Goal: Information Seeking & Learning: Learn about a topic

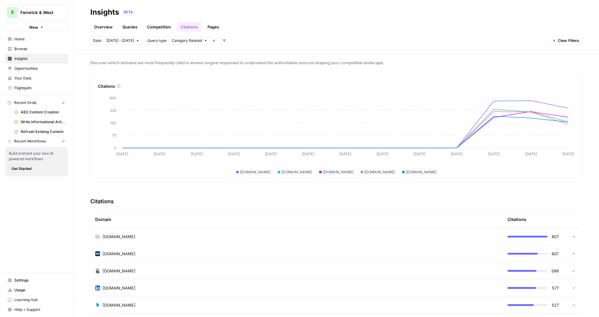
click at [39, 15] on span "Fenwick & West" at bounding box center [38, 12] width 37 height 6
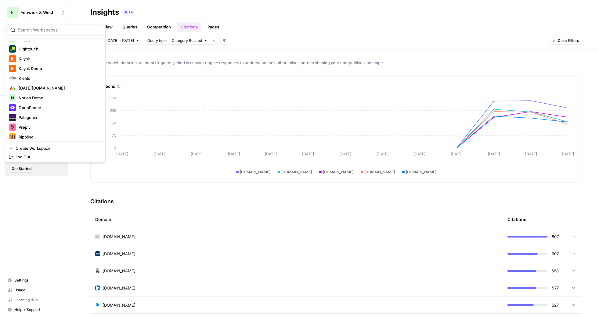
scroll to position [279, 0]
click at [29, 70] on span "Kayak Demo" at bounding box center [59, 70] width 81 height 6
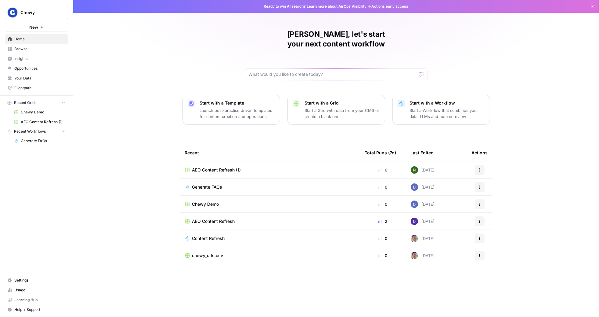
click at [29, 11] on span "Chewy" at bounding box center [38, 12] width 37 height 6
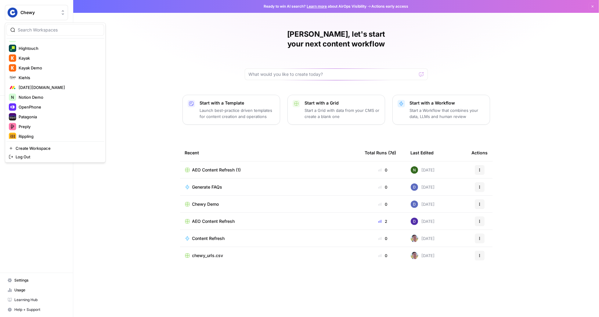
scroll to position [279, 0]
click at [148, 88] on div "Nick, let's start your next content workflow Start with a Template Launch best-…" at bounding box center [336, 158] width 526 height 317
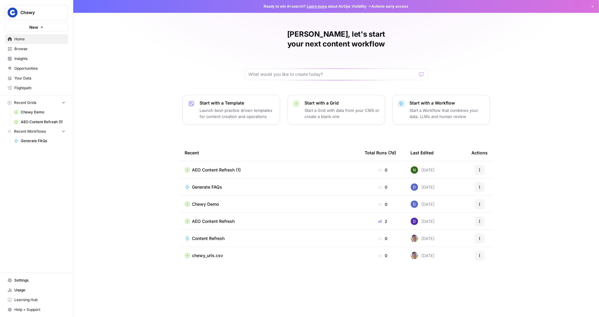
click at [208, 167] on span "AEO Content Refresh (1)" at bounding box center [216, 170] width 49 height 6
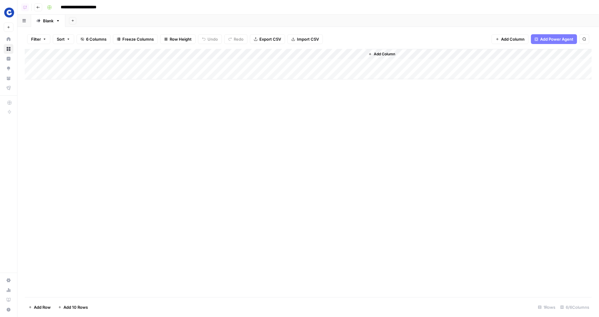
click at [241, 54] on div "Add Column" at bounding box center [308, 64] width 567 height 31
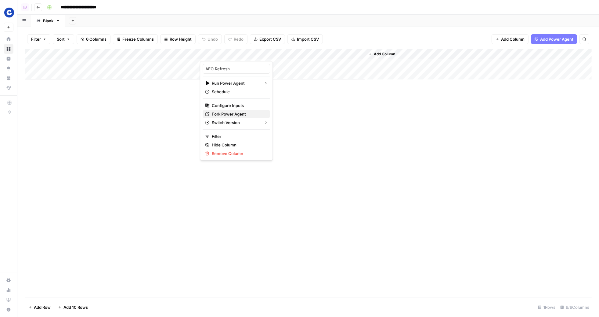
click at [229, 116] on span "Fork Power Agent" at bounding box center [238, 114] width 53 height 6
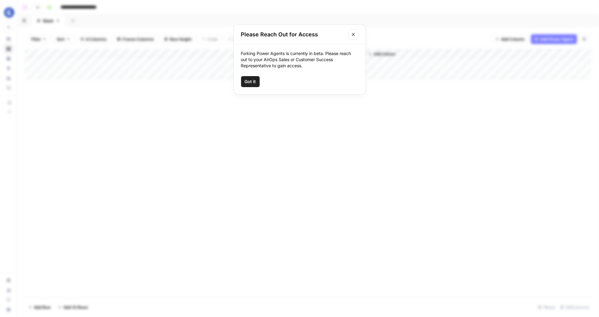
click at [249, 79] on span "Got it" at bounding box center [250, 81] width 11 height 6
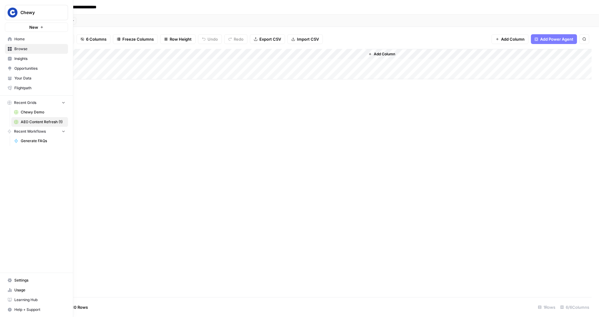
click at [15, 12] on img "Workspace: Chewy" at bounding box center [12, 12] width 11 height 11
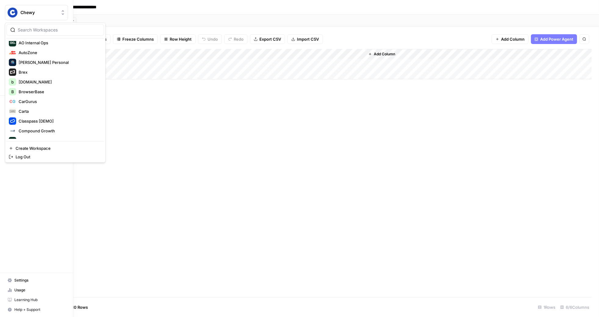
scroll to position [23, 0]
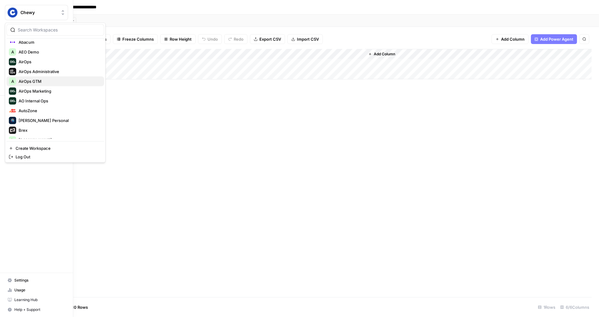
click at [38, 83] on span "AirOps GTM" at bounding box center [59, 81] width 81 height 6
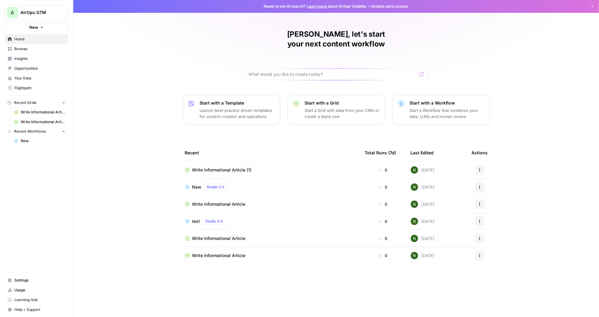
click at [19, 50] on span "Browse" at bounding box center [39, 48] width 51 height 5
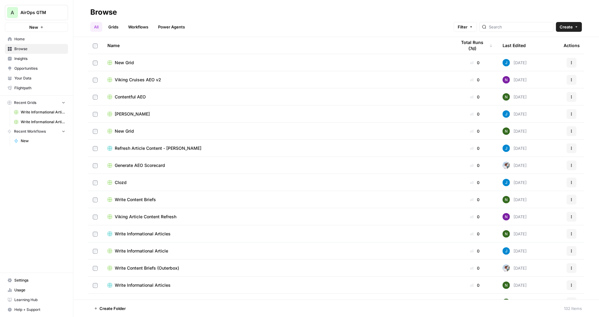
click at [116, 113] on span "Zola" at bounding box center [132, 114] width 35 height 6
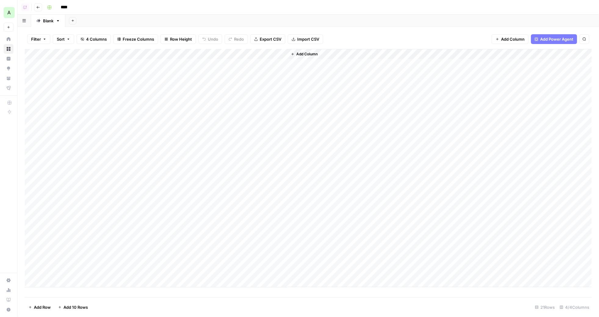
click at [308, 56] on span "Add Column" at bounding box center [306, 53] width 21 height 5
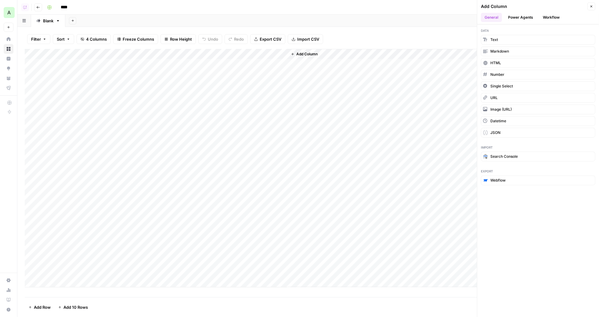
click at [515, 18] on button "Power Agents" at bounding box center [521, 17] width 32 height 9
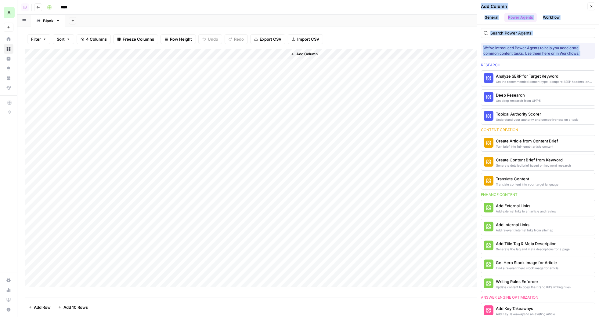
drag, startPoint x: 477, startPoint y: 63, endPoint x: 461, endPoint y: 61, distance: 15.6
click at [461, 61] on div "Copilot Go back **** Blank Add Sheet Filter Sort 4 Columns Freeze Columns Row H…" at bounding box center [308, 158] width 582 height 317
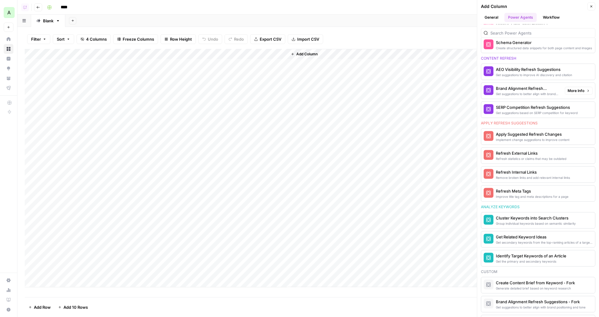
scroll to position [322, 0]
click at [415, 19] on div "Add Sheet" at bounding box center [332, 21] width 534 height 12
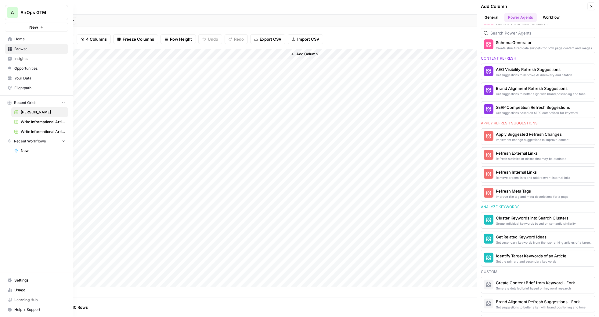
click at [22, 39] on span "Home" at bounding box center [39, 38] width 51 height 5
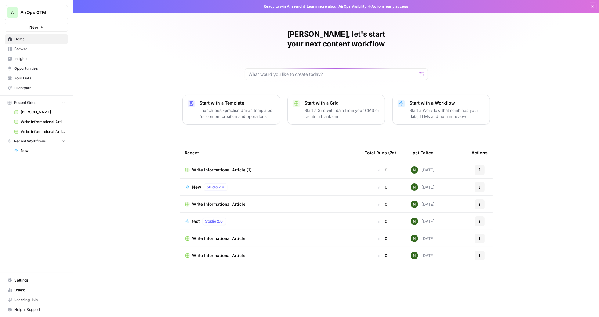
click at [213, 113] on button "Start with a Template Launch best-practice driven templates for content creatio…" at bounding box center [232, 110] width 98 height 30
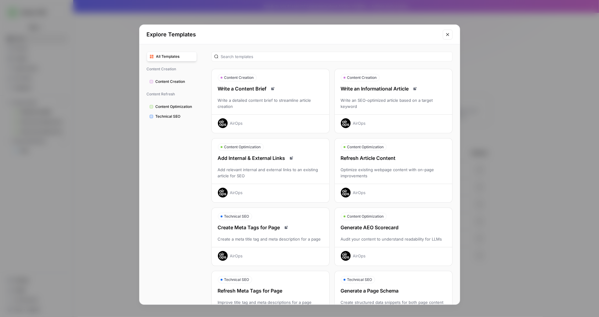
click at [392, 89] on div "Write an Informational Article" at bounding box center [394, 88] width 118 height 7
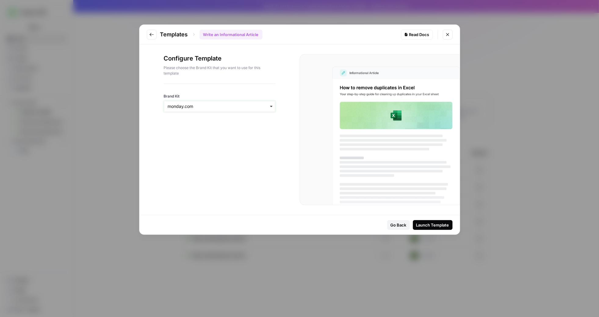
click at [201, 109] on input "Brand Kit" at bounding box center [219, 106] width 103 height 6
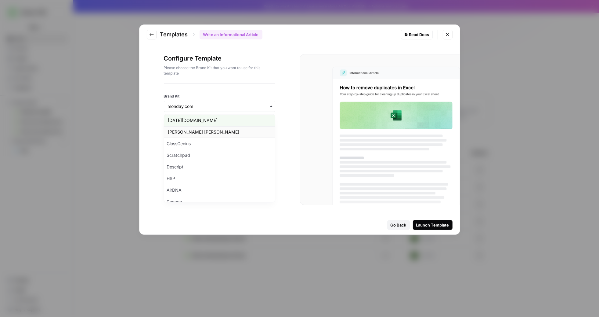
click at [190, 126] on div "Neiman Marcus" at bounding box center [219, 132] width 111 height 12
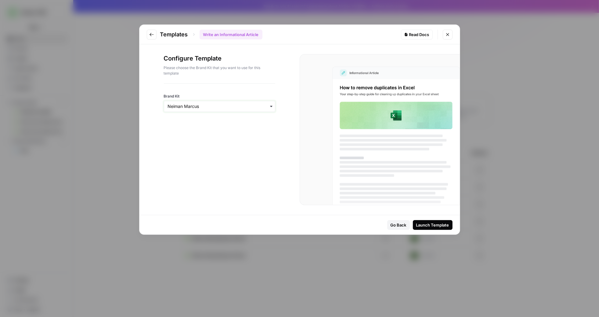
click at [211, 107] on input "Brand Kit" at bounding box center [219, 106] width 103 height 6
click at [200, 122] on div "monday.com" at bounding box center [219, 123] width 111 height 12
click at [431, 223] on div "Launch Template" at bounding box center [432, 225] width 33 height 6
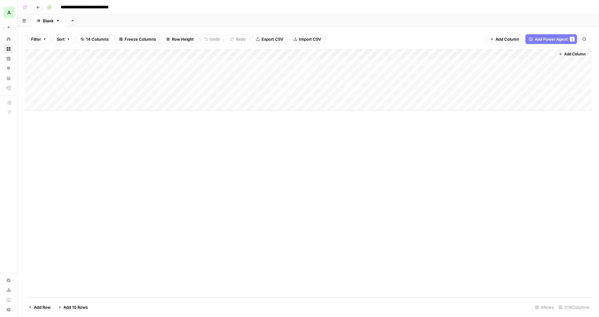
drag, startPoint x: 125, startPoint y: 53, endPoint x: 186, endPoint y: 60, distance: 61.4
click at [186, 60] on div "Add Column" at bounding box center [308, 80] width 567 height 62
click at [122, 62] on div "Add Column" at bounding box center [308, 80] width 567 height 62
click at [266, 53] on div "Add Column" at bounding box center [308, 80] width 567 height 62
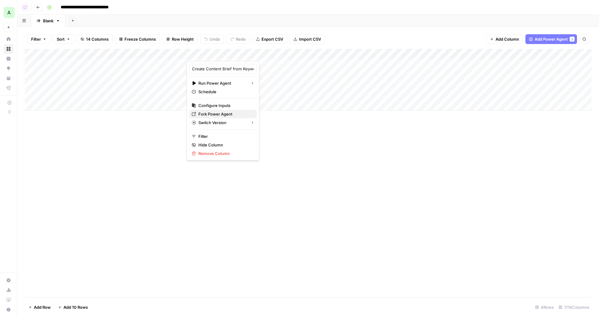
click at [208, 113] on span "Fork Power Agent" at bounding box center [224, 114] width 53 height 6
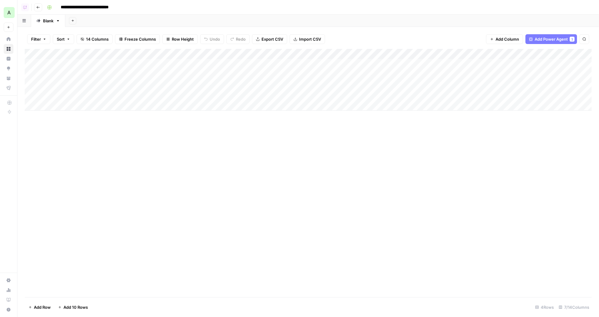
click at [185, 132] on div "Add Column" at bounding box center [308, 173] width 567 height 248
click at [77, 66] on div "Add Column" at bounding box center [308, 80] width 567 height 62
click at [225, 66] on div "Add Column" at bounding box center [308, 80] width 567 height 62
click at [361, 38] on div "Filter Sort 14 Columns Freeze Columns Row Height Undo Redo Export CSV Import CS…" at bounding box center [308, 39] width 567 height 20
click at [244, 145] on div "Add Column" at bounding box center [308, 173] width 567 height 248
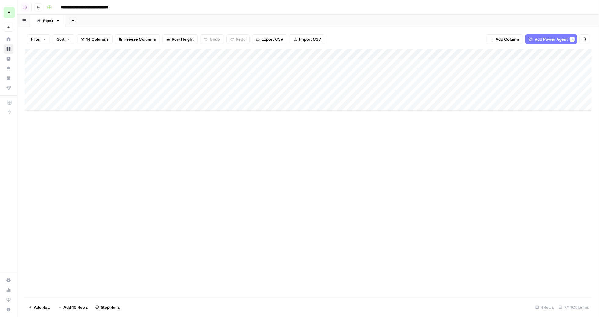
click at [264, 54] on div "Add Column" at bounding box center [308, 80] width 567 height 62
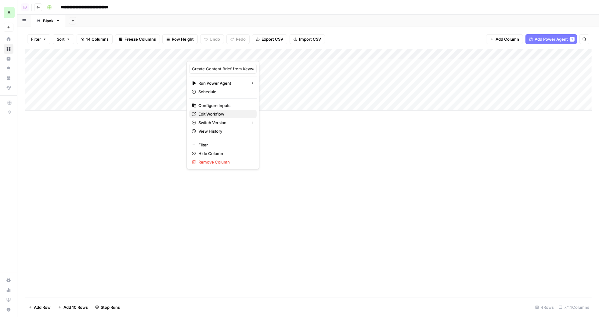
click at [210, 111] on span "Edit Workflow" at bounding box center [224, 114] width 53 height 6
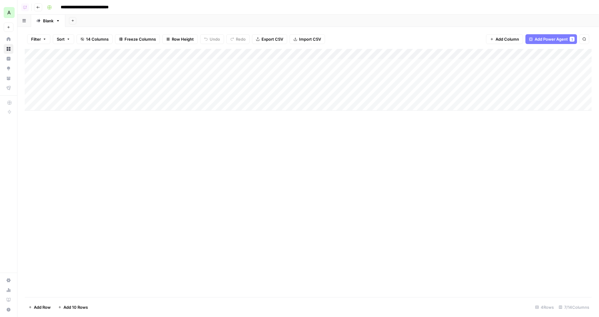
click at [305, 143] on div "Add Column" at bounding box center [308, 173] width 567 height 248
click at [273, 62] on div "Add Column" at bounding box center [308, 80] width 567 height 62
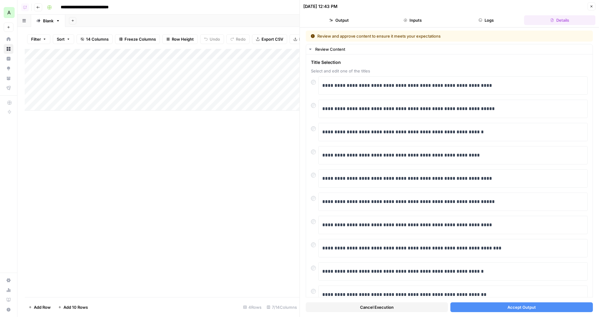
click at [504, 309] on button "Accept Output" at bounding box center [522, 307] width 142 height 10
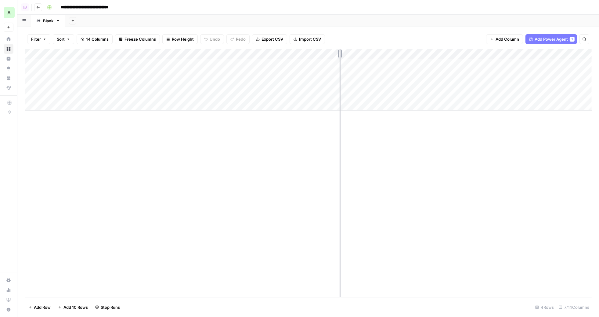
drag, startPoint x: 332, startPoint y: 55, endPoint x: 345, endPoint y: 56, distance: 12.9
click at [344, 56] on div "Add Column" at bounding box center [308, 80] width 567 height 62
click at [416, 54] on div "Add Column" at bounding box center [308, 80] width 567 height 62
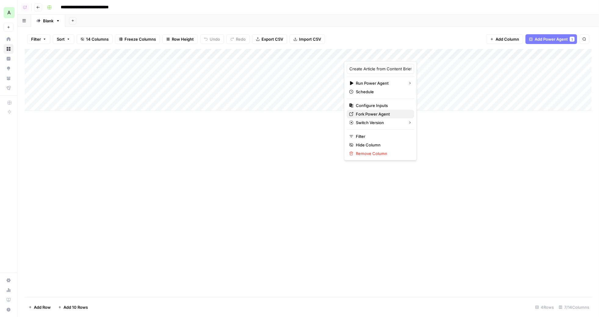
click at [370, 114] on span "Fork Power Agent" at bounding box center [382, 114] width 53 height 6
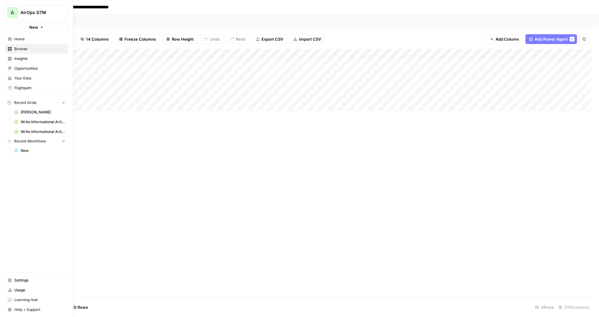
click at [25, 75] on span "Your Data" at bounding box center [39, 77] width 51 height 5
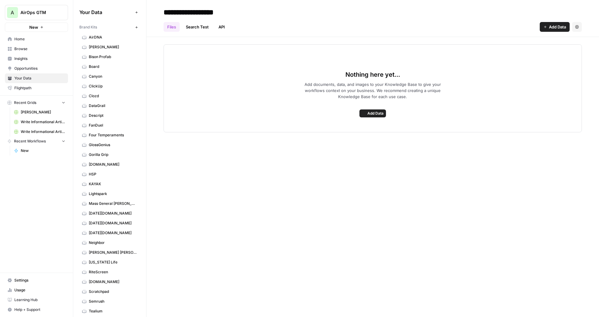
click at [95, 38] on span "AirDNA" at bounding box center [113, 36] width 49 height 5
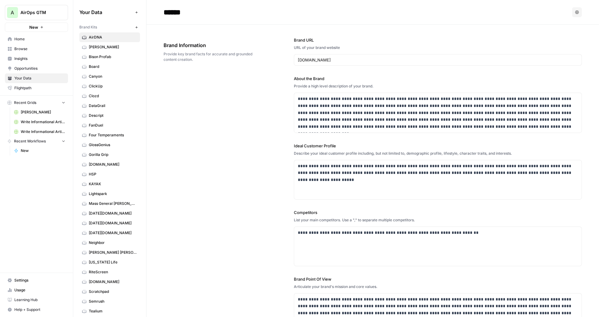
click at [267, 123] on div "**********" at bounding box center [373, 185] width 418 height 320
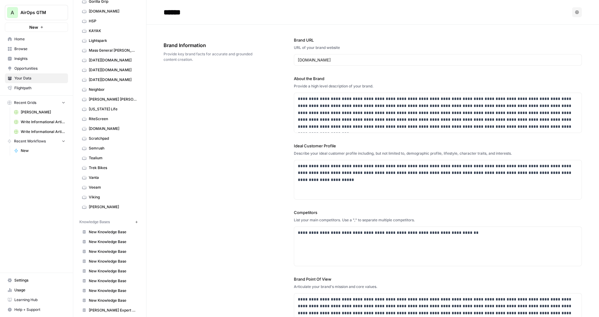
click at [135, 220] on icon "button" at bounding box center [136, 221] width 3 height 3
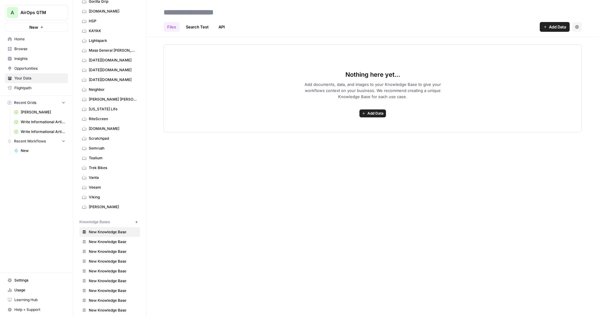
click at [196, 23] on link "Search Test" at bounding box center [197, 27] width 30 height 10
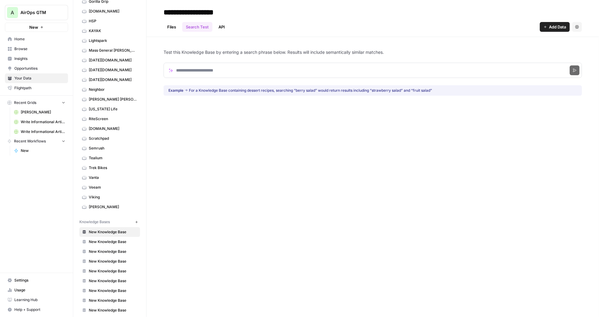
click at [219, 31] on link "API" at bounding box center [222, 27] width 14 height 10
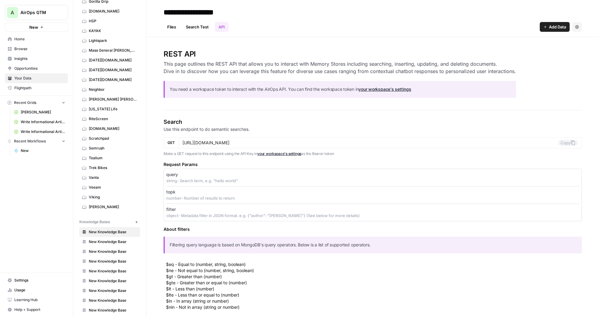
click at [192, 29] on link "Search Test" at bounding box center [197, 27] width 30 height 10
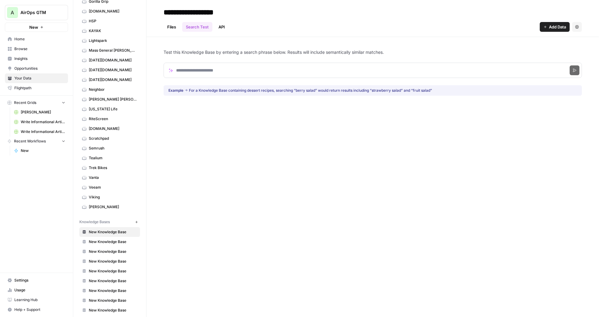
click at [556, 27] on span "Add Data" at bounding box center [557, 27] width 17 height 6
click at [373, 127] on div "**********" at bounding box center [373, 158] width 453 height 317
click at [16, 112] on icon at bounding box center [16, 112] width 4 height 4
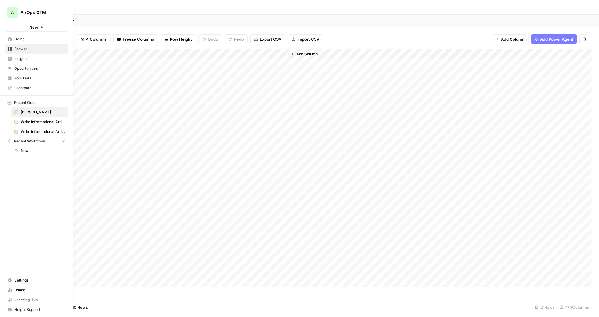
click at [18, 45] on link "Browse" at bounding box center [36, 49] width 63 height 10
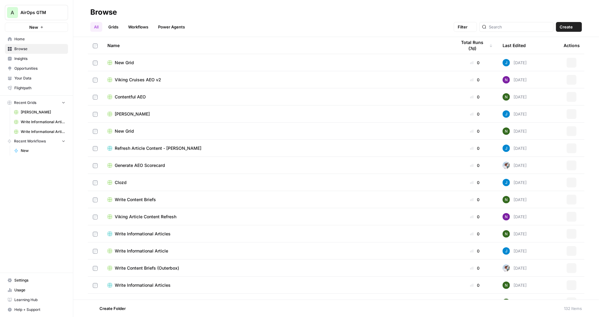
click at [18, 40] on span "Home" at bounding box center [39, 38] width 51 height 5
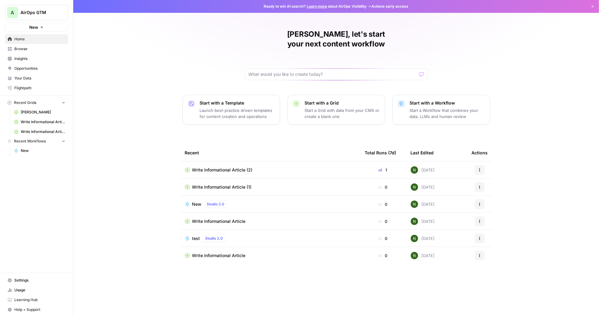
click at [219, 167] on span "Write Informational Article (2)" at bounding box center [222, 170] width 60 height 6
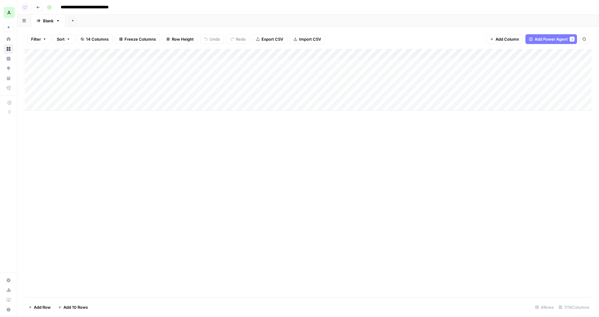
click at [500, 40] on span "Add Column" at bounding box center [508, 39] width 24 height 6
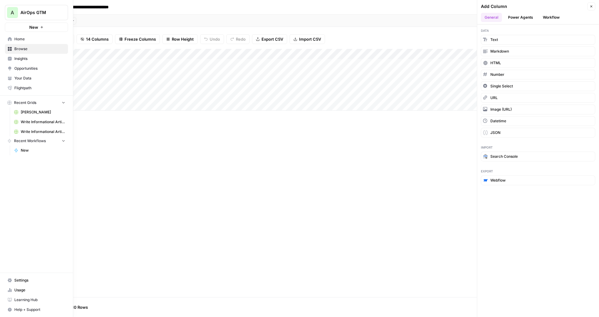
click at [8, 56] on icon at bounding box center [10, 58] width 4 height 4
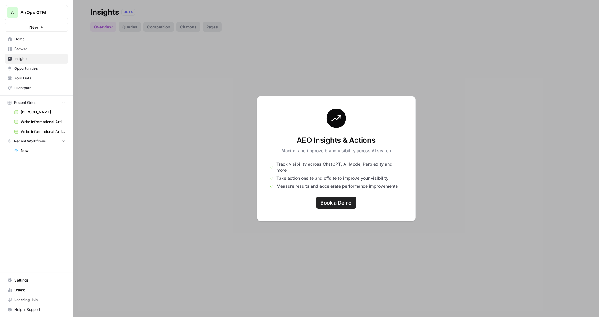
click at [29, 13] on span "AirOps GTM" at bounding box center [38, 12] width 37 height 6
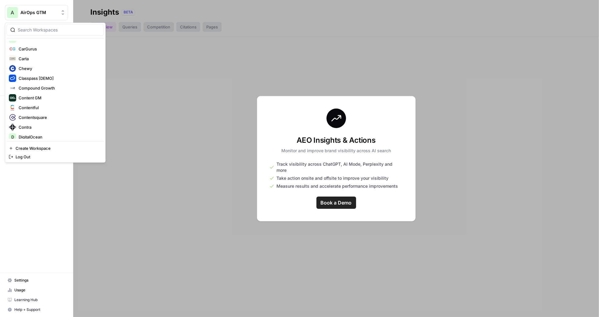
scroll to position [371, 0]
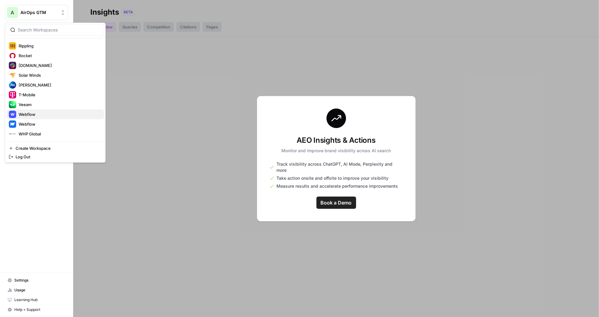
click at [47, 113] on span "Webflow" at bounding box center [59, 114] width 81 height 6
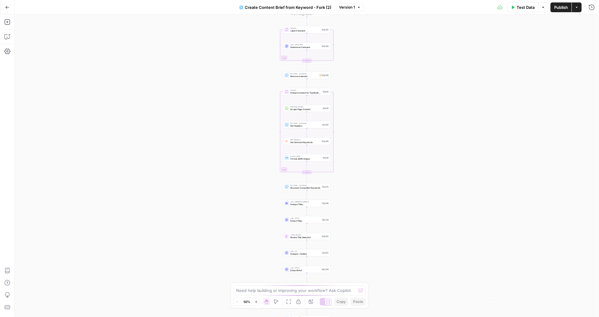
drag, startPoint x: 251, startPoint y: 136, endPoint x: 229, endPoint y: 49, distance: 89.7
click at [230, 63] on div "Workflow Input Settings Inputs Google Search Perform Google Search Step 51 Loop…" at bounding box center [307, 166] width 585 height 302
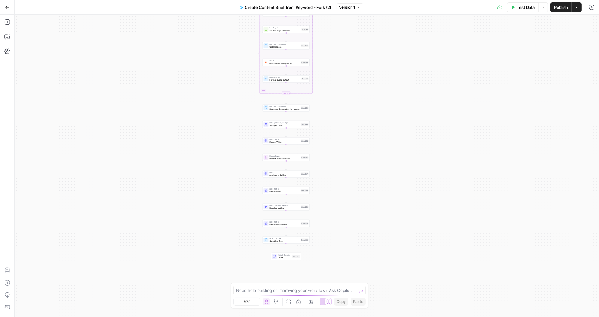
drag, startPoint x: 219, startPoint y: 176, endPoint x: 226, endPoint y: 105, distance: 71.7
click at [224, 114] on div "Workflow Input Settings Inputs Google Search Perform Google Search Step 51 Loop…" at bounding box center [307, 166] width 585 height 302
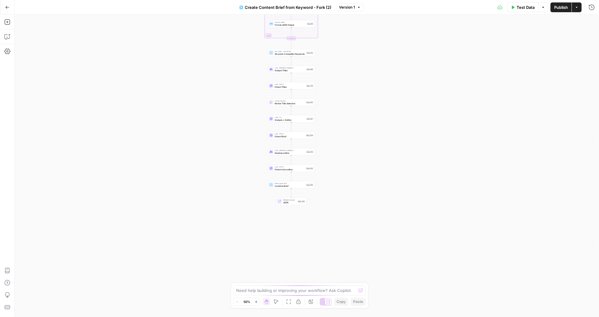
drag, startPoint x: 226, startPoint y: 115, endPoint x: 218, endPoint y: 212, distance: 97.3
click at [219, 211] on div "Workflow Input Settings Inputs Google Search Perform Google Search Step 51 Loop…" at bounding box center [307, 166] width 585 height 302
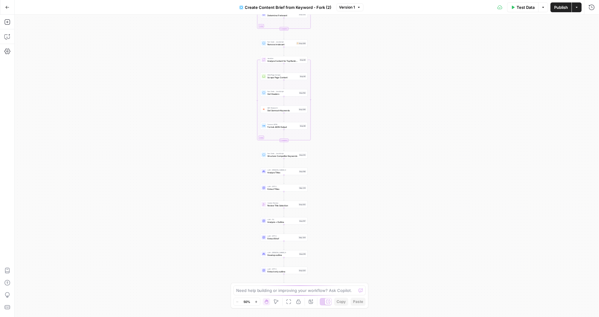
drag, startPoint x: 232, startPoint y: 134, endPoint x: 227, endPoint y: 218, distance: 83.5
click at [227, 217] on div "Workflow Input Settings Inputs Google Search Perform Google Search Step 51 Loop…" at bounding box center [307, 166] width 585 height 302
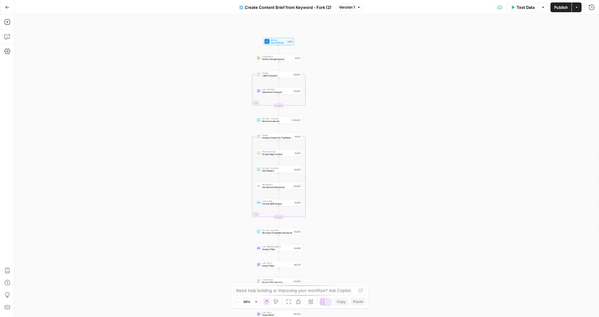
click at [199, 137] on div "Workflow Input Settings Inputs Google Search Perform Google Search Step 51 Loop…" at bounding box center [307, 166] width 585 height 302
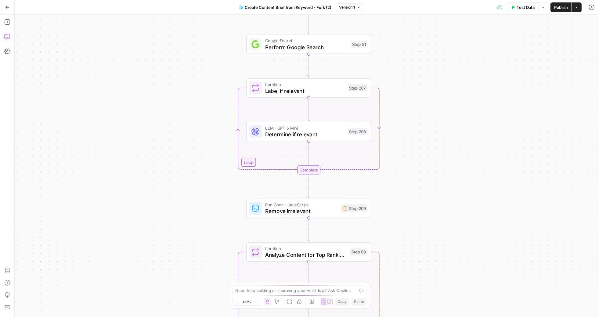
click at [8, 34] on icon "button" at bounding box center [7, 37] width 6 height 6
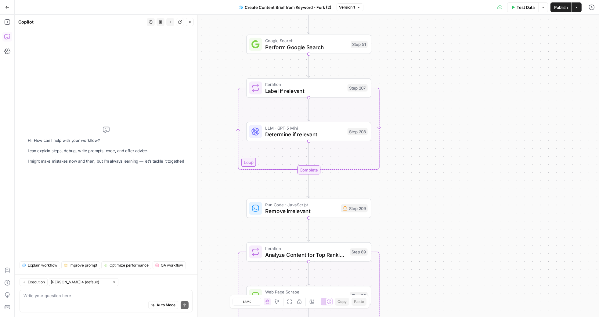
click at [40, 263] on span "Explain workflow" at bounding box center [43, 264] width 30 height 5
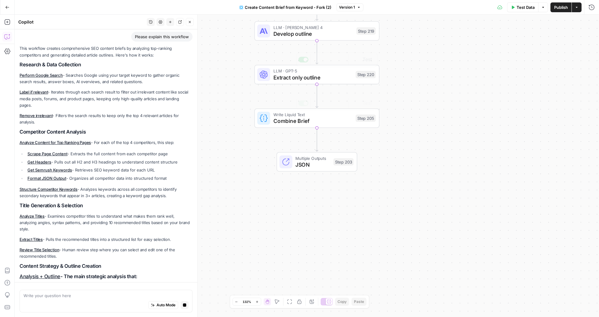
click at [280, 77] on span "Extract only outline" at bounding box center [312, 77] width 79 height 8
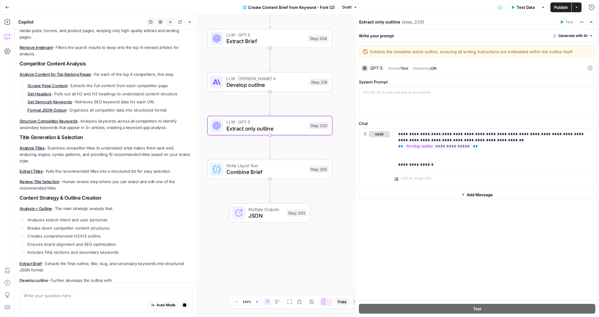
drag, startPoint x: 264, startPoint y: 102, endPoint x: 221, endPoint y: 157, distance: 69.5
click at [221, 157] on div "Workflow Input Settings Inputs Google Search Perform Google Search Step 51 Loop…" at bounding box center [307, 166] width 585 height 302
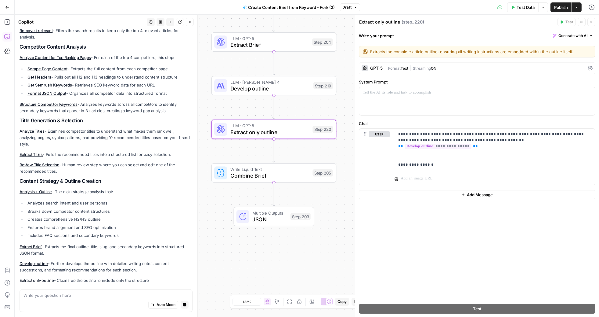
click at [225, 92] on div "LLM · Claude Sonnet 4 Develop outline Step 219 Copy step Delete step Edit Note …" at bounding box center [273, 86] width 119 height 14
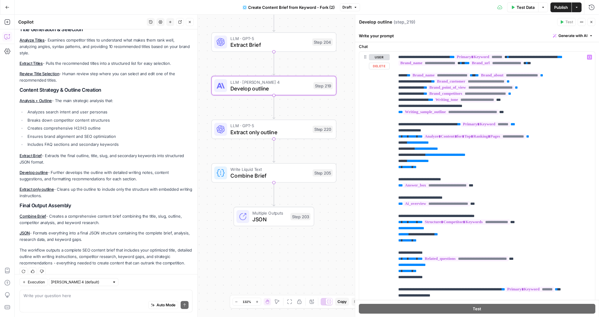
scroll to position [56, 0]
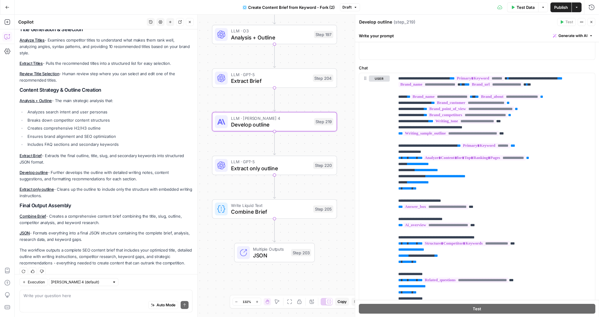
drag, startPoint x: 284, startPoint y: 110, endPoint x: 285, endPoint y: 146, distance: 36.0
click at [285, 146] on div "Workflow Input Settings Inputs Google Search Perform Google Search Step 51 Loop…" at bounding box center [307, 166] width 585 height 302
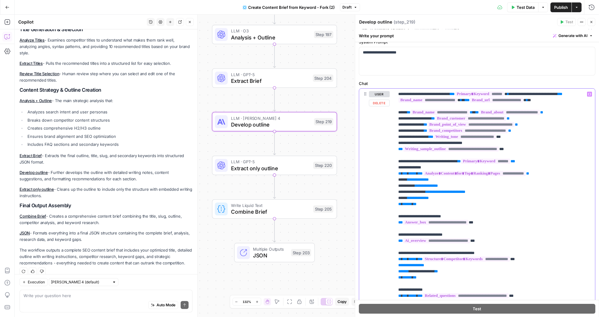
click at [395, 120] on div "**********" at bounding box center [495, 213] width 201 height 249
click at [395, 125] on div "**********" at bounding box center [495, 213] width 201 height 249
click at [395, 129] on div "**********" at bounding box center [495, 213] width 201 height 249
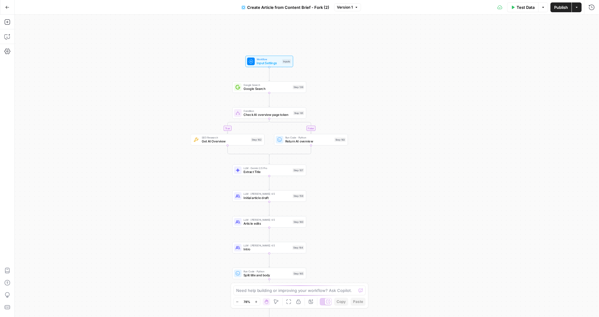
drag, startPoint x: 375, startPoint y: 70, endPoint x: 337, endPoint y: 97, distance: 46.3
click at [337, 97] on div "true false Workflow Input Settings Inputs Google Search Google Search Step 139 …" at bounding box center [307, 166] width 585 height 302
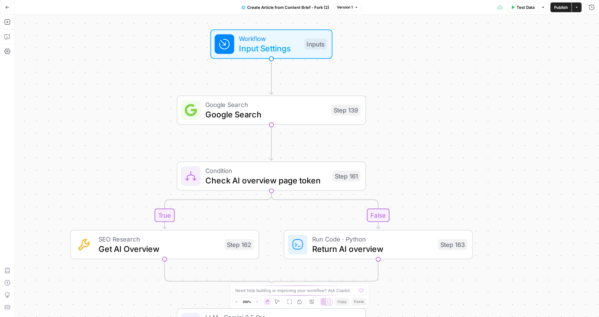
click at [400, 114] on div "true false Workflow Input Settings Inputs Google Search Google Search Step 139 …" at bounding box center [307, 166] width 585 height 302
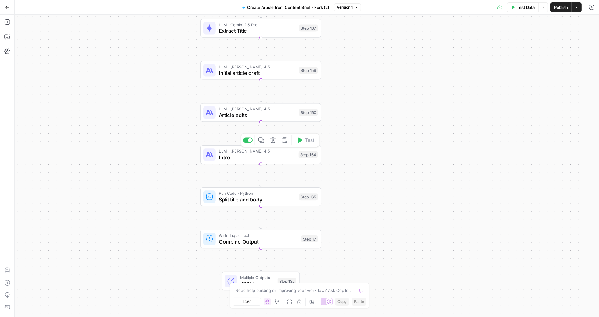
click at [233, 156] on span "Intro" at bounding box center [257, 157] width 77 height 8
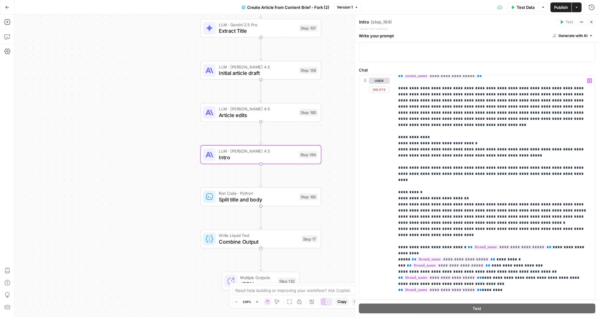
scroll to position [585, 0]
drag, startPoint x: 393, startPoint y: 184, endPoint x: 489, endPoint y: 200, distance: 96.8
click at [489, 200] on div "**********" at bounding box center [477, 211] width 236 height 273
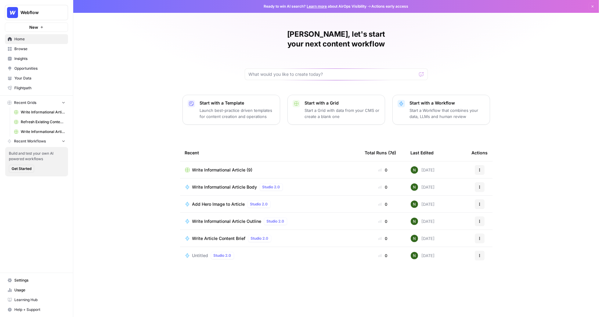
click at [28, 54] on link "Insights" at bounding box center [36, 59] width 63 height 10
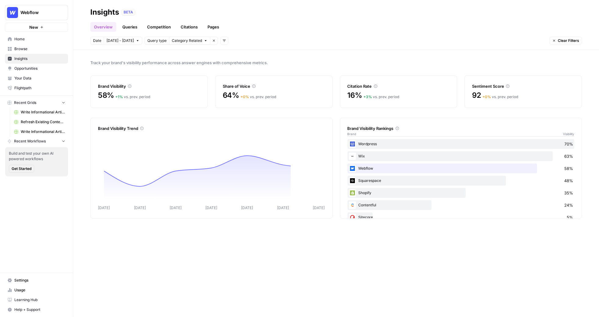
click at [376, 27] on div "Overview Queries Competition Citations Pages" at bounding box center [336, 24] width 492 height 15
click at [277, 29] on div "Overview Queries Competition Citations Pages" at bounding box center [336, 24] width 492 height 15
click at [133, 31] on link "Queries" at bounding box center [130, 27] width 22 height 10
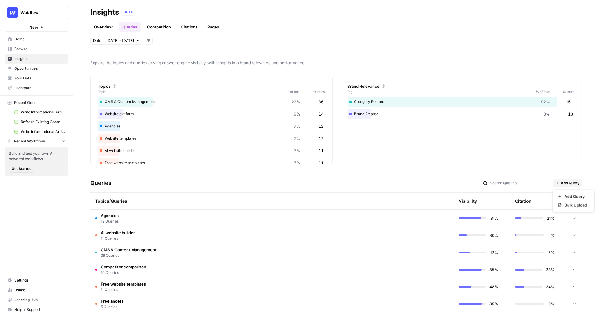
click at [565, 183] on span "Add Query" at bounding box center [570, 182] width 19 height 5
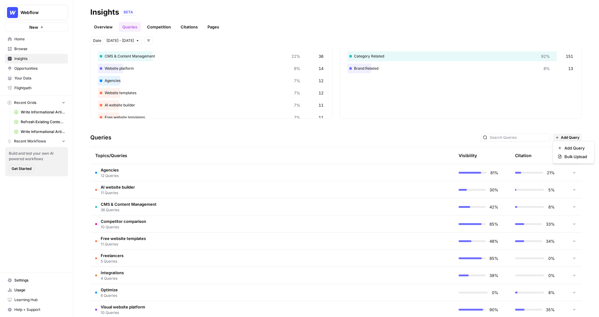
scroll to position [54, 0]
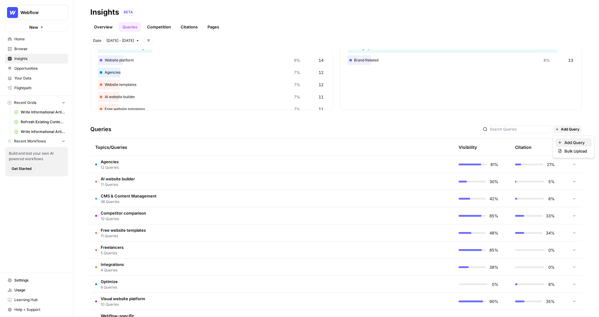
click at [574, 143] on span "Add Query" at bounding box center [576, 142] width 23 height 6
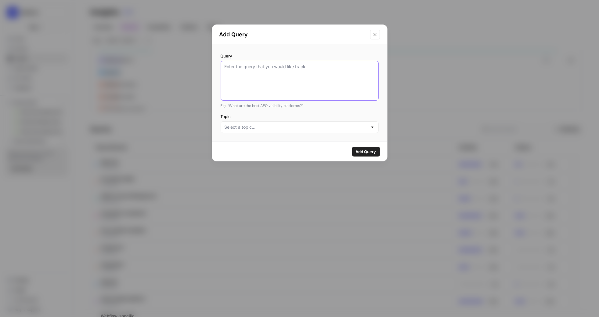
click at [301, 70] on textarea "Query" at bounding box center [300, 80] width 150 height 34
click at [375, 32] on icon "Close modal" at bounding box center [375, 34] width 5 height 5
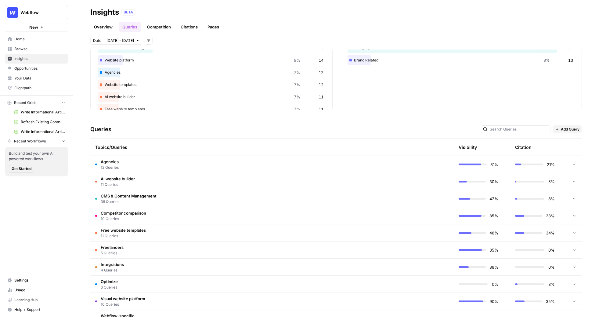
scroll to position [0, 0]
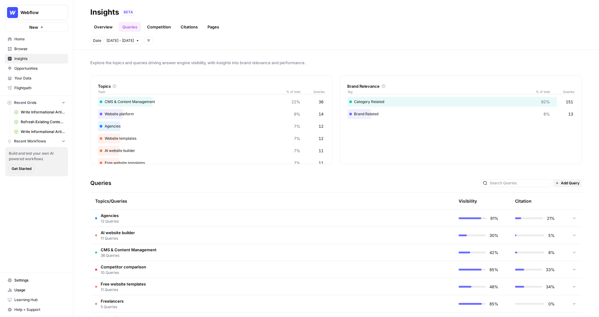
click at [184, 217] on td "Agencies 12 Queries" at bounding box center [243, 217] width 306 height 17
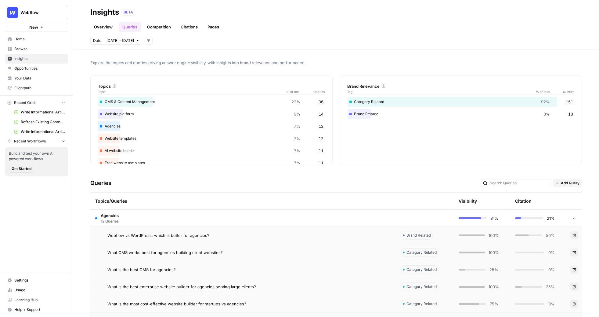
click at [210, 238] on td "Webflow vs WordPress: which is better for agencies?" at bounding box center [243, 234] width 306 height 17
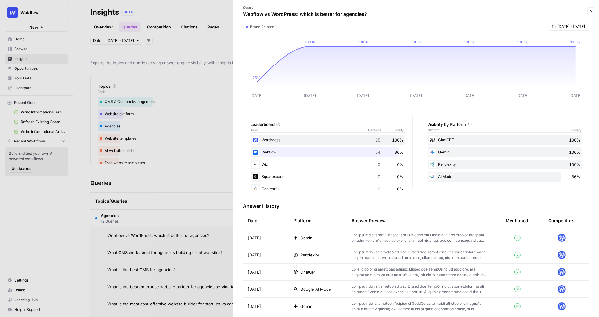
scroll to position [51, 0]
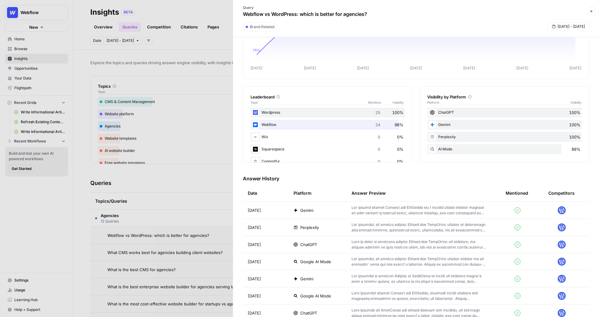
click at [372, 242] on p at bounding box center [419, 244] width 135 height 11
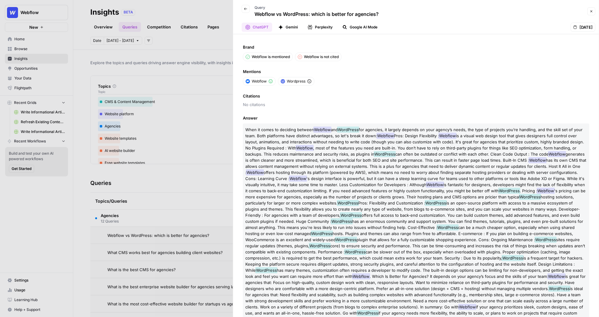
click at [594, 10] on button "Close" at bounding box center [592, 11] width 8 height 8
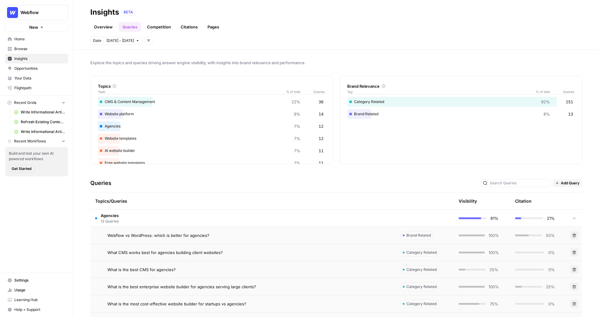
click at [95, 30] on link "Overview" at bounding box center [103, 27] width 26 height 10
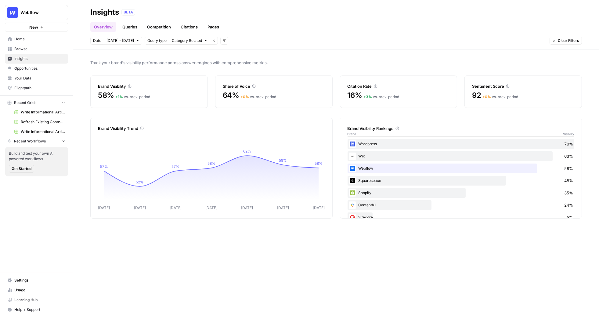
click at [126, 29] on link "Queries" at bounding box center [130, 27] width 22 height 10
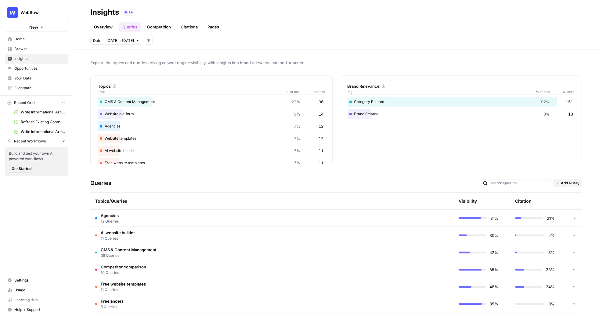
click at [102, 25] on link "Overview" at bounding box center [103, 27] width 26 height 10
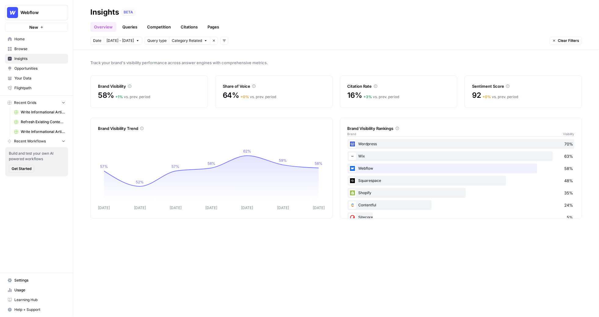
click at [567, 39] on span "Clear Filters" at bounding box center [568, 40] width 21 height 5
click at [131, 26] on link "Queries" at bounding box center [130, 27] width 22 height 10
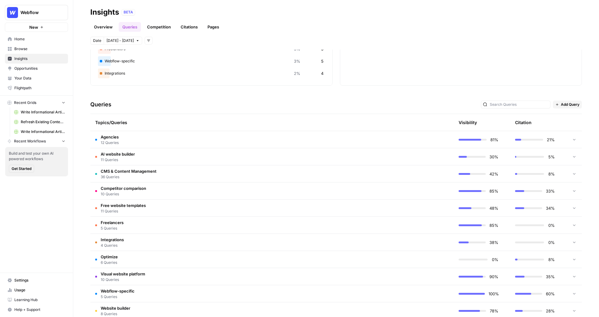
scroll to position [80, 0]
click at [208, 188] on td "Competitor comparison 10 Queries" at bounding box center [243, 189] width 306 height 17
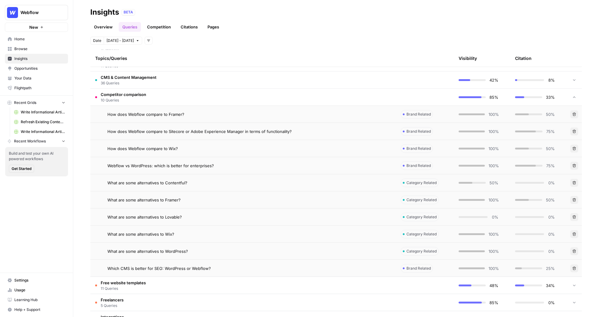
scroll to position [178, 0]
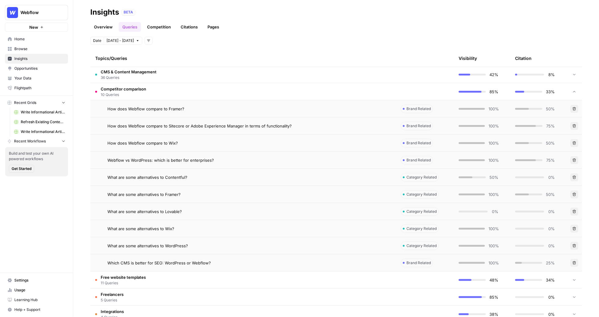
click at [177, 109] on span "How does Webflow compare to Framer?" at bounding box center [145, 109] width 77 height 6
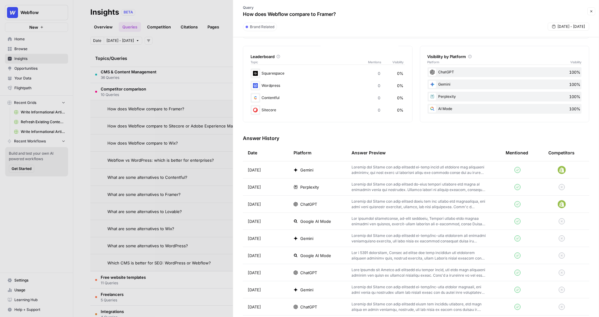
scroll to position [92, 0]
click at [323, 203] on div "ChatGPT" at bounding box center [318, 203] width 48 height 6
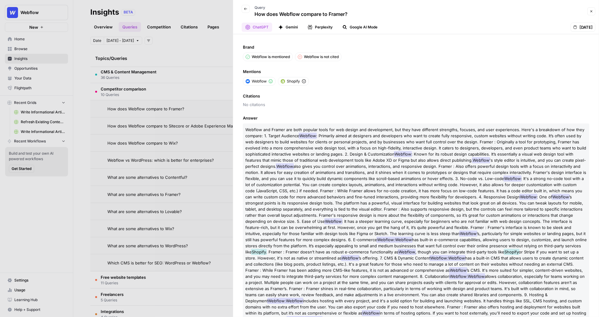
drag, startPoint x: 253, startPoint y: 55, endPoint x: 293, endPoint y: 60, distance: 40.0
click at [293, 60] on div "Webflow is mentioned Webflow is not cited" at bounding box center [416, 56] width 346 height 9
click at [311, 54] on p "Webflow is not cited" at bounding box center [321, 56] width 35 height 5
click at [242, 103] on div "Brand Webflow is mentioned Webflow is not cited Mentions Webflow Shopify Citati…" at bounding box center [416, 175] width 366 height 282
click at [267, 104] on span "No citations" at bounding box center [416, 104] width 346 height 6
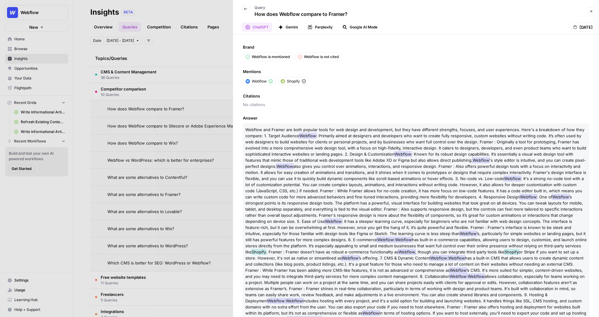
click at [246, 7] on icon "button" at bounding box center [246, 9] width 4 height 4
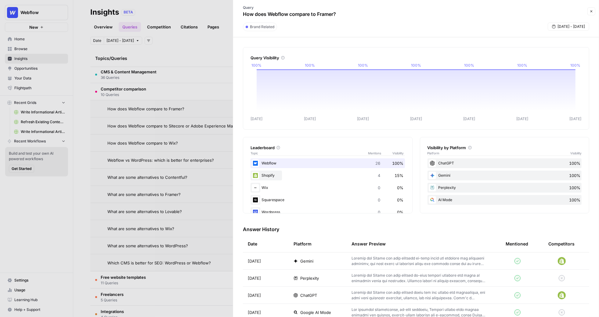
click at [193, 40] on div at bounding box center [299, 158] width 599 height 317
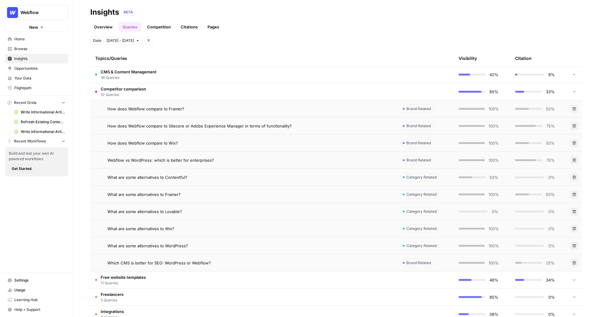
click at [99, 26] on link "Overview" at bounding box center [103, 27] width 26 height 10
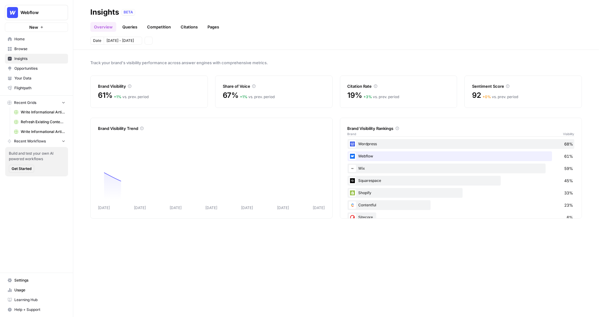
click at [135, 27] on link "Queries" at bounding box center [130, 27] width 22 height 10
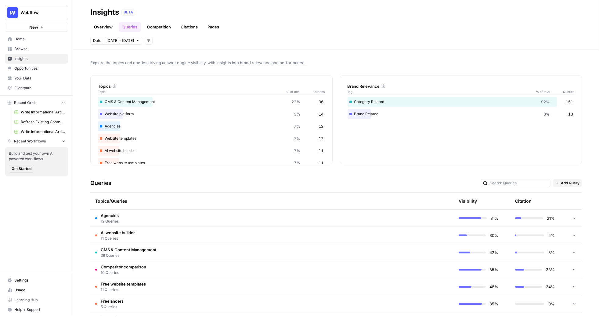
click at [296, 212] on td "Agencies 12 Queries" at bounding box center [243, 217] width 306 height 17
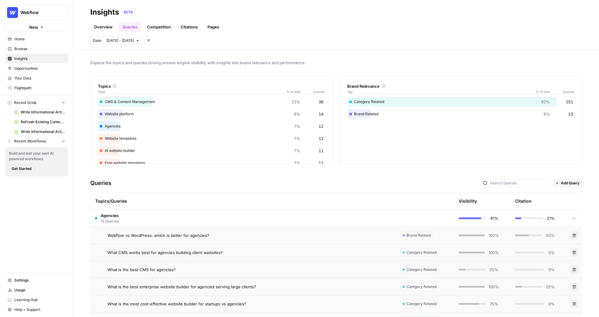
scroll to position [38, 0]
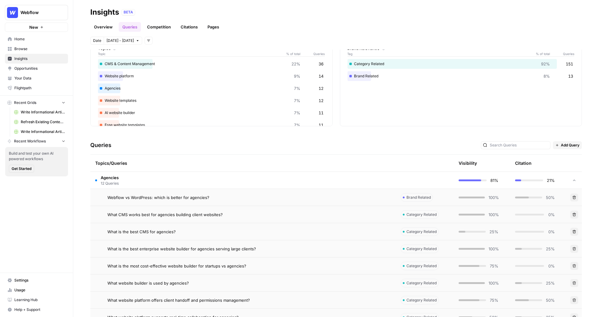
click at [307, 194] on div "Webflow vs WordPress: which is better for agencies?" at bounding box center [249, 197] width 284 height 6
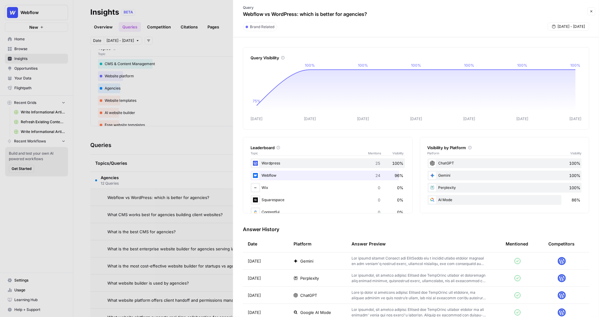
click at [121, 100] on div at bounding box center [299, 158] width 599 height 317
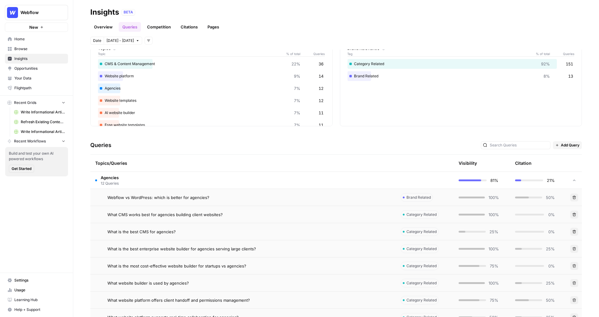
click at [287, 35] on header "Insights BETA Overview Queries Competition Citations Pages Date Sep 30 - Oct 6 …" at bounding box center [336, 25] width 526 height 50
click at [103, 29] on link "Overview" at bounding box center [103, 27] width 26 height 10
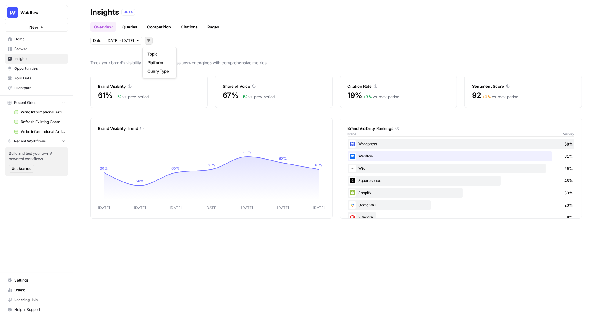
click at [145, 40] on button "Add filters" at bounding box center [149, 41] width 8 height 8
click at [180, 36] on header "Insights BETA Overview Queries Competition Citations Pages Date Sep 30 - Oct 6 …" at bounding box center [336, 25] width 526 height 50
click at [145, 37] on button "Add filters" at bounding box center [149, 41] width 8 height 8
click at [158, 59] on button "Platform" at bounding box center [159, 62] width 29 height 9
click at [187, 36] on header "Insights BETA Overview Queries Competition Citations Pages Date Sep 30 - Oct 6 …" at bounding box center [336, 25] width 526 height 50
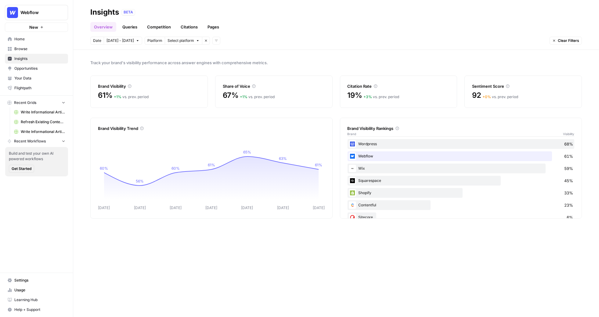
click at [187, 38] on span "Select platform" at bounding box center [181, 40] width 27 height 5
click at [187, 78] on span "Google AI Mode" at bounding box center [189, 80] width 31 height 6
click at [189, 40] on span "Google AI Mode" at bounding box center [181, 40] width 27 height 5
click at [185, 60] on span "ChatGPT" at bounding box center [192, 63] width 37 height 6
click at [129, 25] on link "Queries" at bounding box center [130, 27] width 22 height 10
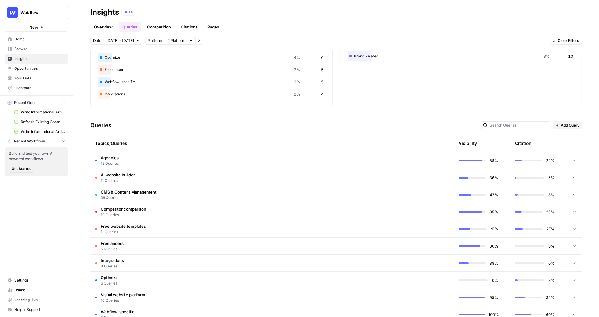
scroll to position [158, 0]
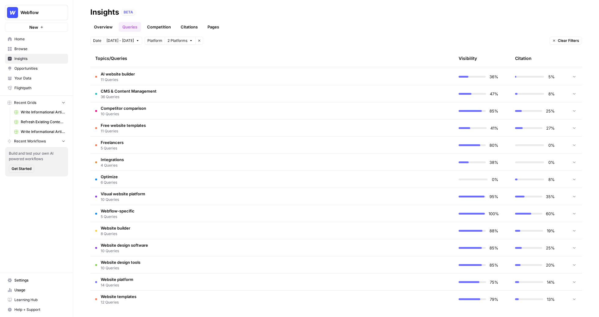
click at [195, 186] on td "Optimize 6 Queries" at bounding box center [243, 179] width 306 height 17
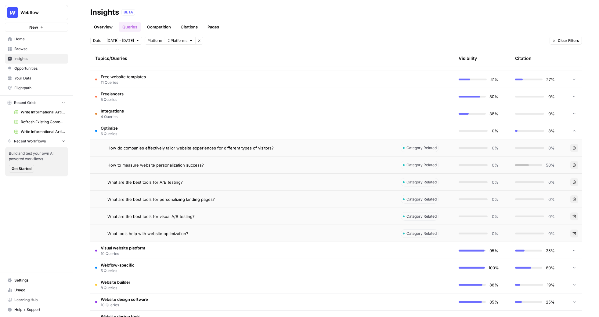
scroll to position [212, 0]
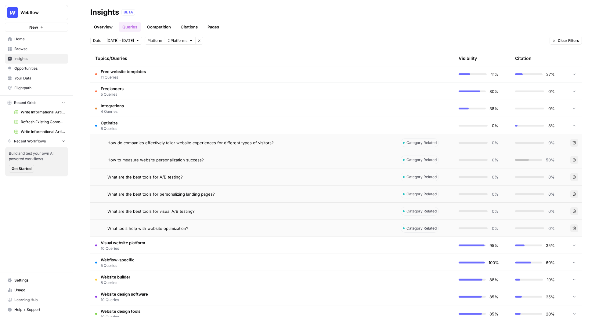
click at [273, 150] on td "How do companies effectively tailor website experiences for different types of …" at bounding box center [243, 142] width 306 height 17
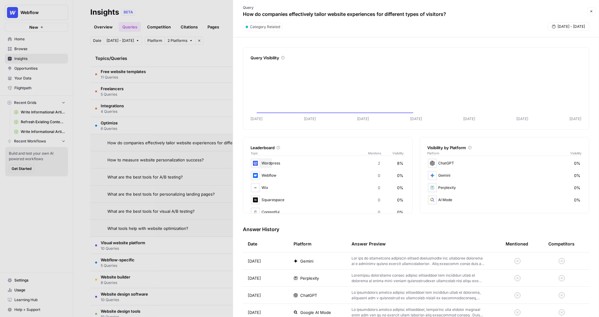
scroll to position [35, 0]
click at [332, 291] on td "ChatGPT" at bounding box center [318, 294] width 58 height 17
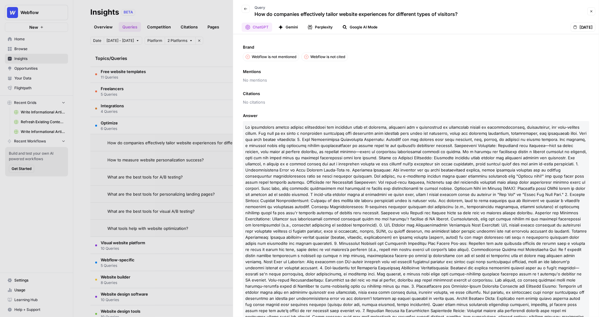
click at [202, 68] on div at bounding box center [299, 158] width 599 height 317
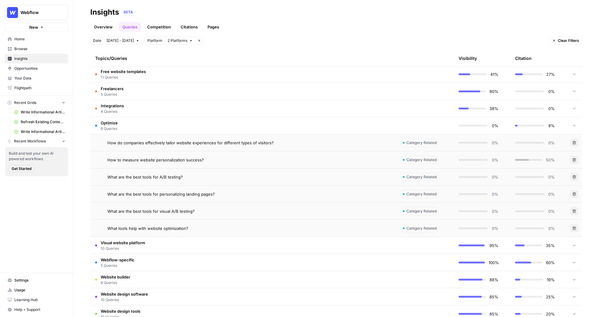
click at [197, 42] on icon "button" at bounding box center [199, 41] width 4 height 4
click at [176, 45] on header "Insights BETA Overview Queries Competition Citations Pages Date Sep 30 - Oct 6 …" at bounding box center [336, 25] width 526 height 50
click at [148, 120] on td "Optimize 6 Queries" at bounding box center [243, 125] width 306 height 17
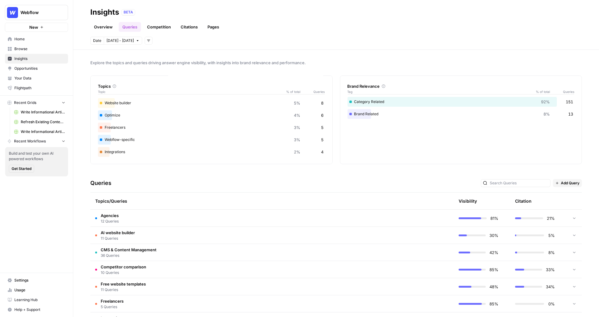
click at [252, 42] on div "Date Sep 30 - Oct 6 Add filters" at bounding box center [336, 41] width 492 height 8
click at [158, 20] on div "Overview Queries Competition Citations Pages" at bounding box center [336, 24] width 492 height 15
click at [158, 25] on link "Competition" at bounding box center [158, 27] width 31 height 10
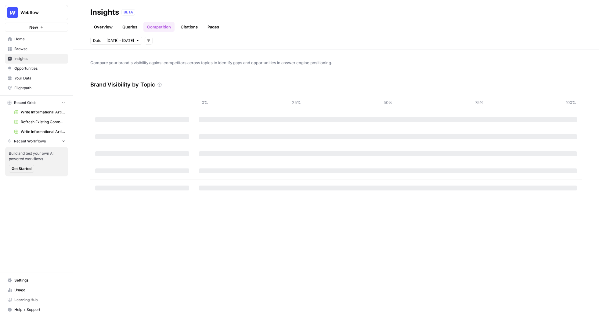
click at [193, 30] on link "Citations" at bounding box center [189, 27] width 24 height 10
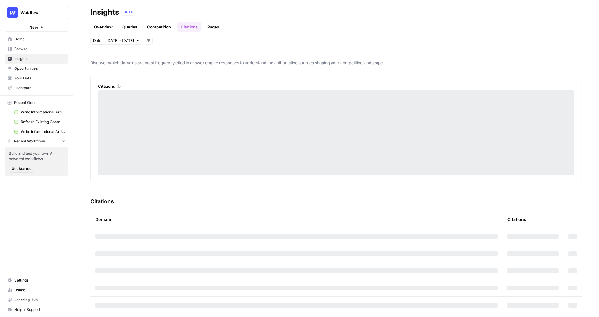
click at [159, 27] on link "Competition" at bounding box center [158, 27] width 31 height 10
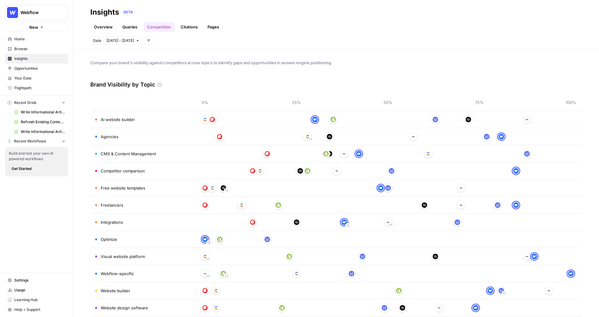
click at [100, 24] on link "Overview" at bounding box center [103, 27] width 26 height 10
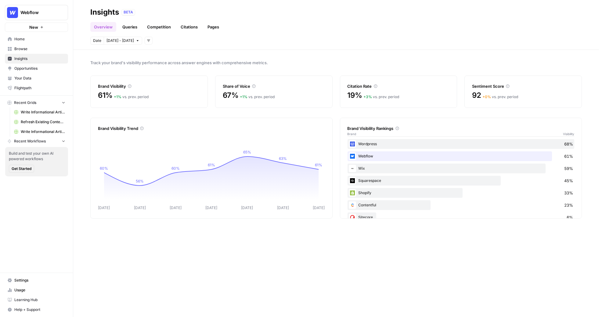
click at [195, 28] on link "Citations" at bounding box center [189, 27] width 24 height 10
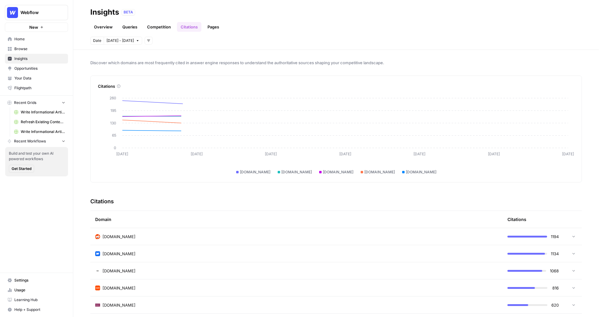
click at [211, 31] on link "Pages" at bounding box center [213, 27] width 19 height 10
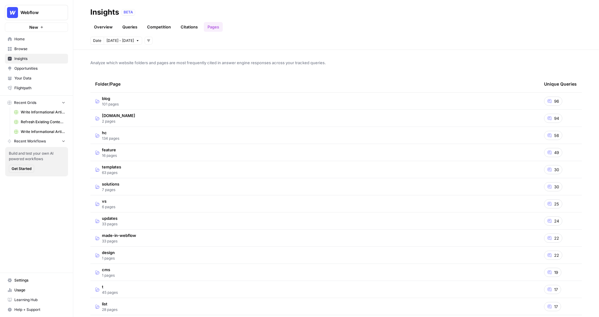
click at [187, 25] on link "Citations" at bounding box center [189, 27] width 24 height 10
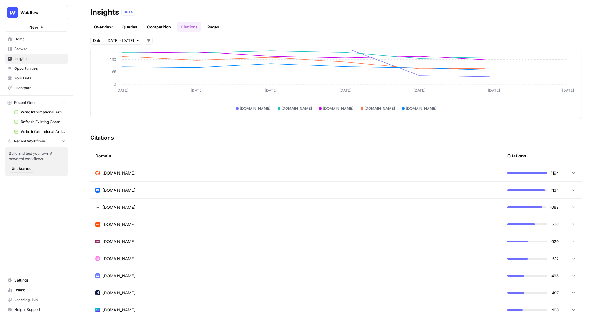
scroll to position [75, 0]
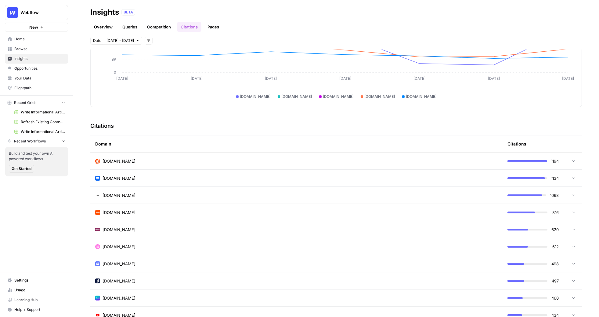
click at [151, 178] on div "webflow.com" at bounding box center [296, 178] width 403 height 6
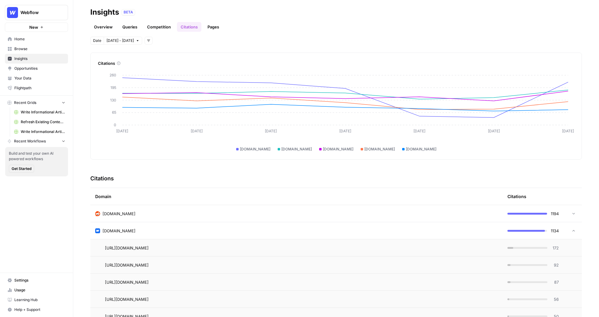
scroll to position [0, 0]
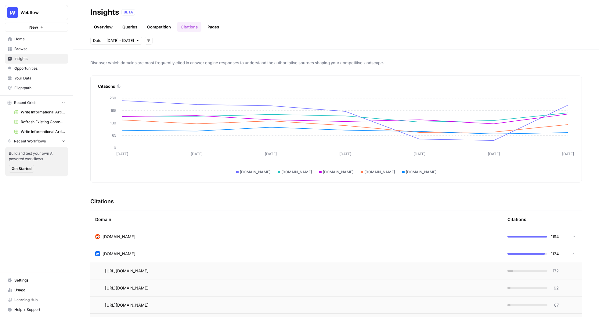
click at [139, 252] on div "webflow.com" at bounding box center [296, 253] width 403 height 6
click at [106, 27] on link "Overview" at bounding box center [103, 27] width 26 height 10
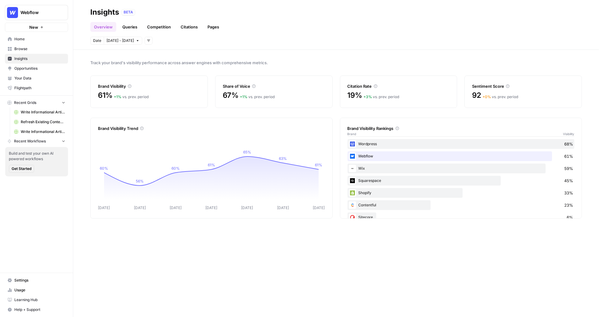
click at [15, 66] on span "Opportunities" at bounding box center [39, 68] width 51 height 5
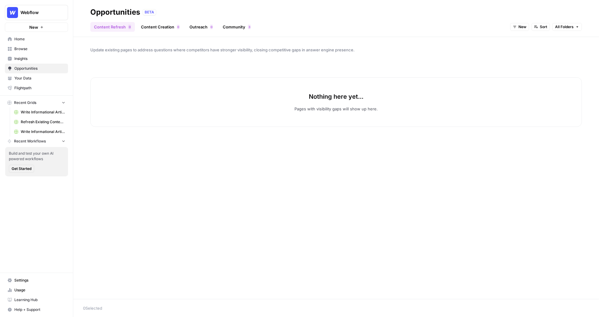
click at [517, 31] on div "New Sort All Folders" at bounding box center [546, 27] width 72 height 10
click at [519, 26] on span "New" at bounding box center [523, 26] width 8 height 5
click at [525, 62] on button "Archived" at bounding box center [532, 66] width 38 height 9
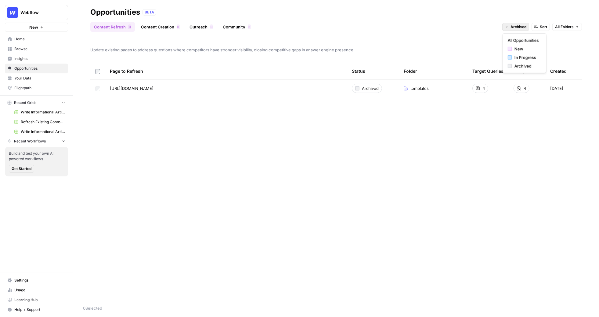
click at [521, 31] on button "Archived" at bounding box center [515, 27] width 27 height 8
click at [517, 59] on span "In Progress" at bounding box center [527, 57] width 24 height 6
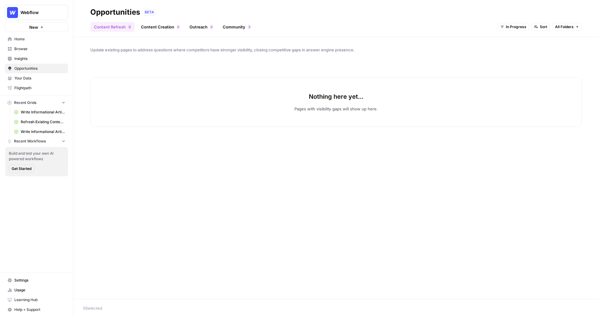
click at [167, 30] on link "Content Creation 0" at bounding box center [160, 27] width 46 height 10
click at [122, 33] on header "Opportunities BETA Content Refresh 0 Content Creation 0 Outreach 0 Community 3 …" at bounding box center [336, 18] width 526 height 37
click at [121, 31] on link "Content Refresh 0" at bounding box center [112, 27] width 45 height 10
click at [521, 26] on span "New" at bounding box center [523, 26] width 8 height 5
click at [530, 63] on span "Archived" at bounding box center [535, 66] width 24 height 6
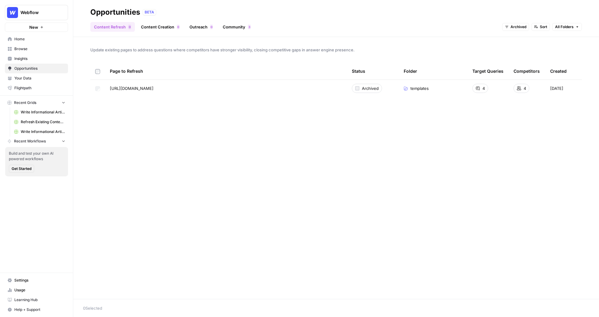
drag, startPoint x: 145, startPoint y: 73, endPoint x: 108, endPoint y: 72, distance: 37.3
click at [108, 72] on th "Page to Refresh" at bounding box center [226, 71] width 242 height 17
click at [160, 30] on link "Content Creation 0" at bounding box center [160, 27] width 46 height 10
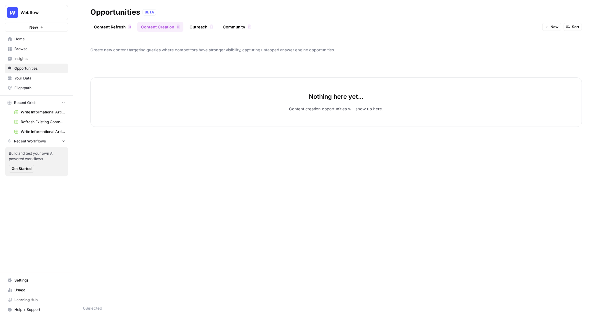
click at [553, 24] on span "New" at bounding box center [555, 26] width 8 height 5
click at [559, 66] on span "Archived" at bounding box center [567, 66] width 24 height 6
click at [544, 24] on button "Archived" at bounding box center [547, 27] width 27 height 8
click at [555, 56] on span "In Progress" at bounding box center [559, 57] width 24 height 6
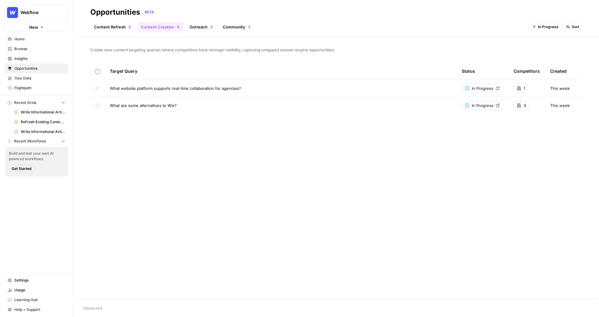
drag, startPoint x: 109, startPoint y: 87, endPoint x: 246, endPoint y: 89, distance: 136.8
click at [246, 89] on td "What website platform supports real-time collaboration for agencies?" at bounding box center [281, 88] width 352 height 17
click at [383, 83] on td "What website platform supports real-time collaboration for agencies?" at bounding box center [281, 88] width 352 height 17
click at [467, 89] on div at bounding box center [467, 88] width 4 height 4
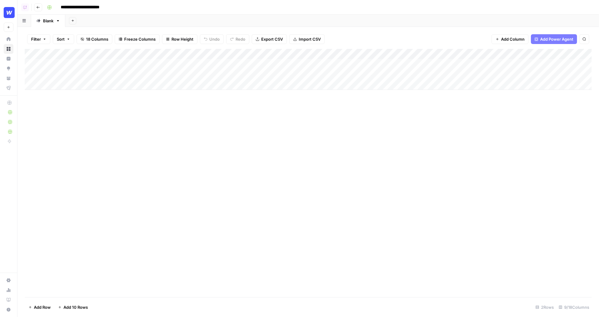
drag, startPoint x: 61, startPoint y: 7, endPoint x: 125, endPoint y: 11, distance: 64.8
click at [125, 11] on div "**********" at bounding box center [319, 7] width 548 height 10
click at [136, 6] on div "**********" at bounding box center [319, 7] width 548 height 10
click at [237, 62] on div "Add Column" at bounding box center [308, 69] width 567 height 41
click at [368, 64] on div "Add Column" at bounding box center [308, 69] width 567 height 41
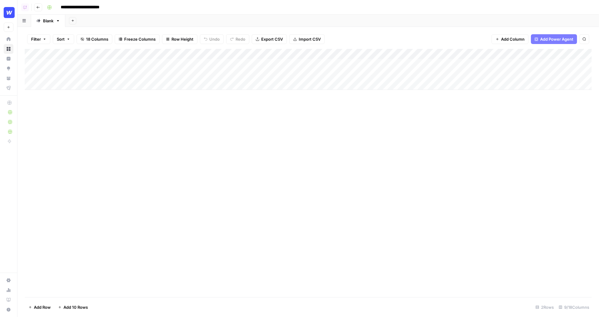
click at [365, 63] on div "Add Column" at bounding box center [308, 69] width 567 height 41
click at [354, 24] on div "Add Sheet" at bounding box center [332, 21] width 534 height 12
click at [285, 118] on div "Add Column" at bounding box center [308, 173] width 567 height 248
